Goal: Information Seeking & Learning: Learn about a topic

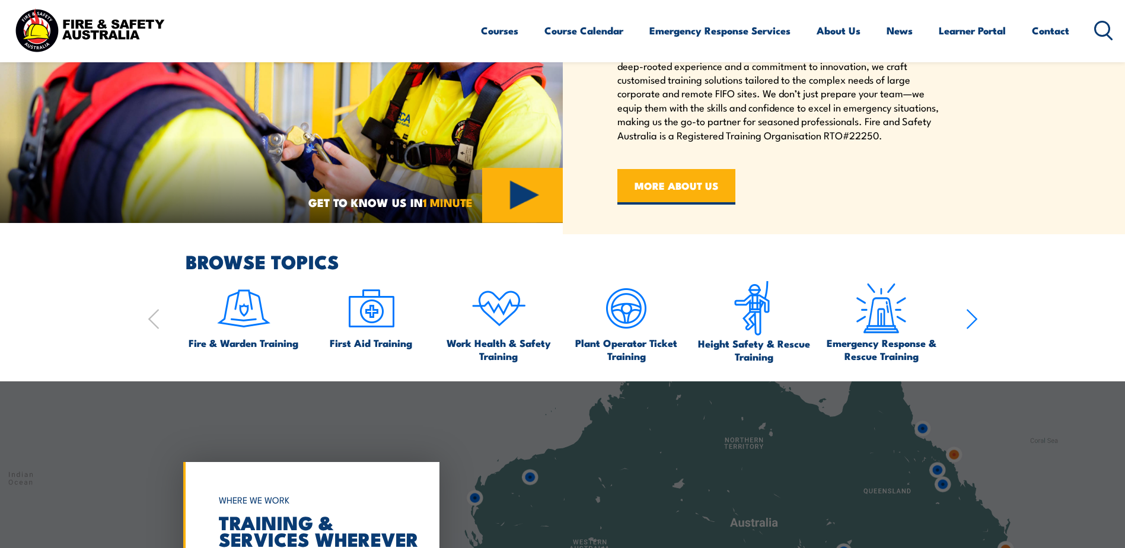
scroll to position [356, 0]
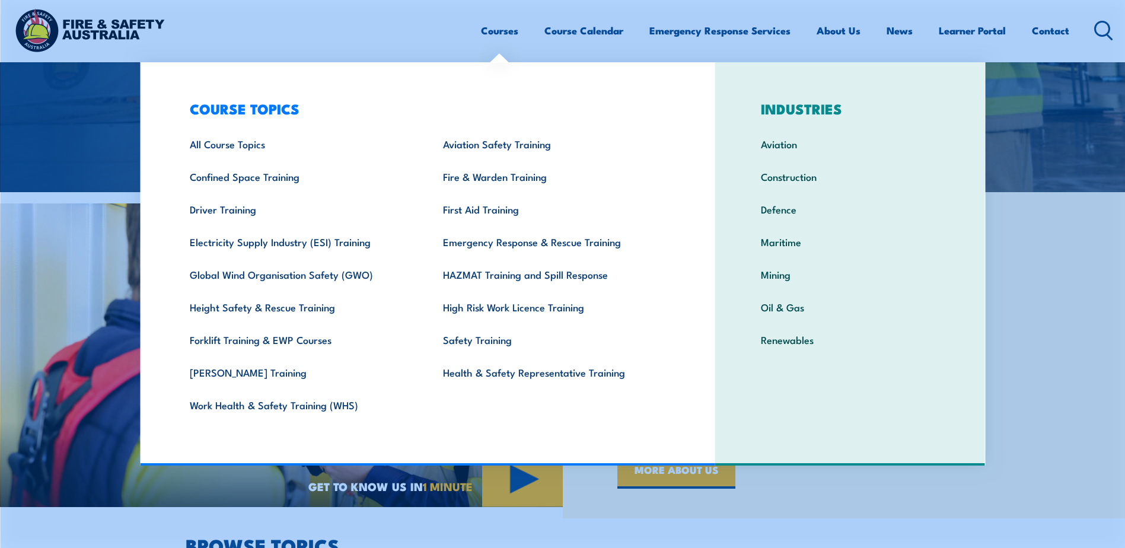
click at [496, 32] on link "Courses" at bounding box center [499, 30] width 37 height 31
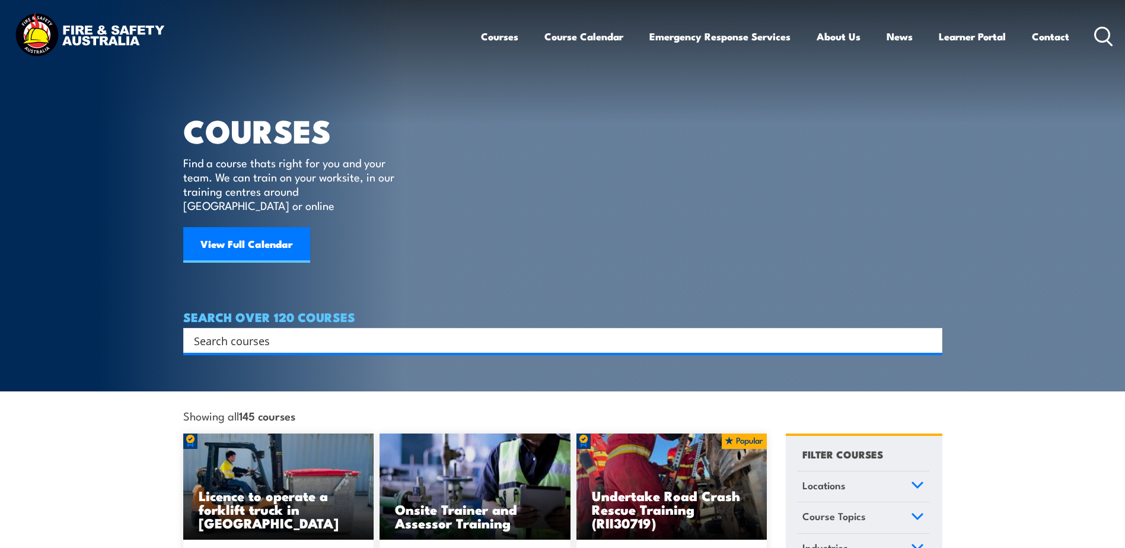
click at [494, 34] on link "Courses" at bounding box center [499, 36] width 37 height 31
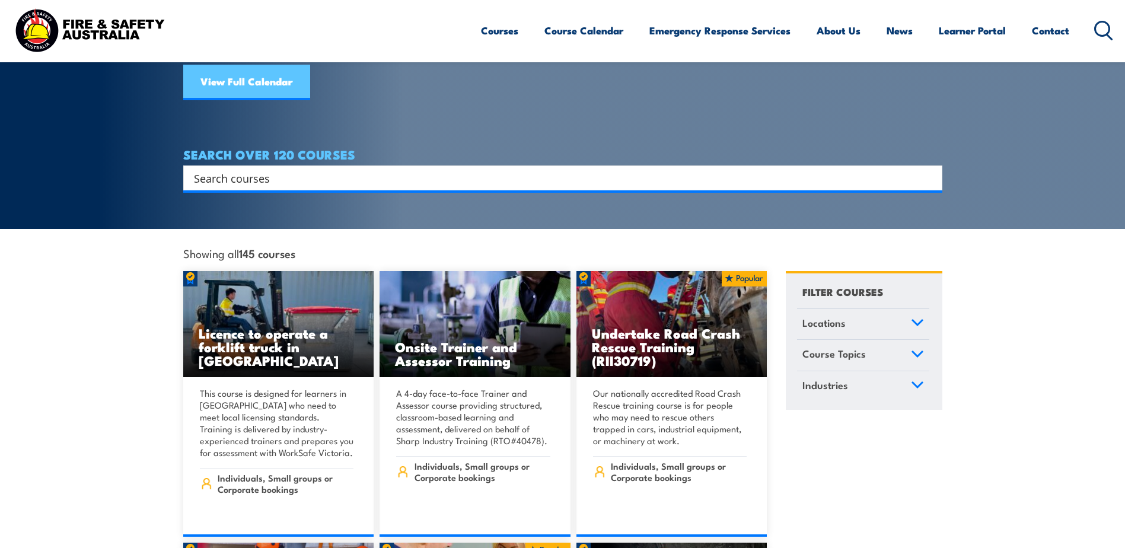
scroll to position [178, 0]
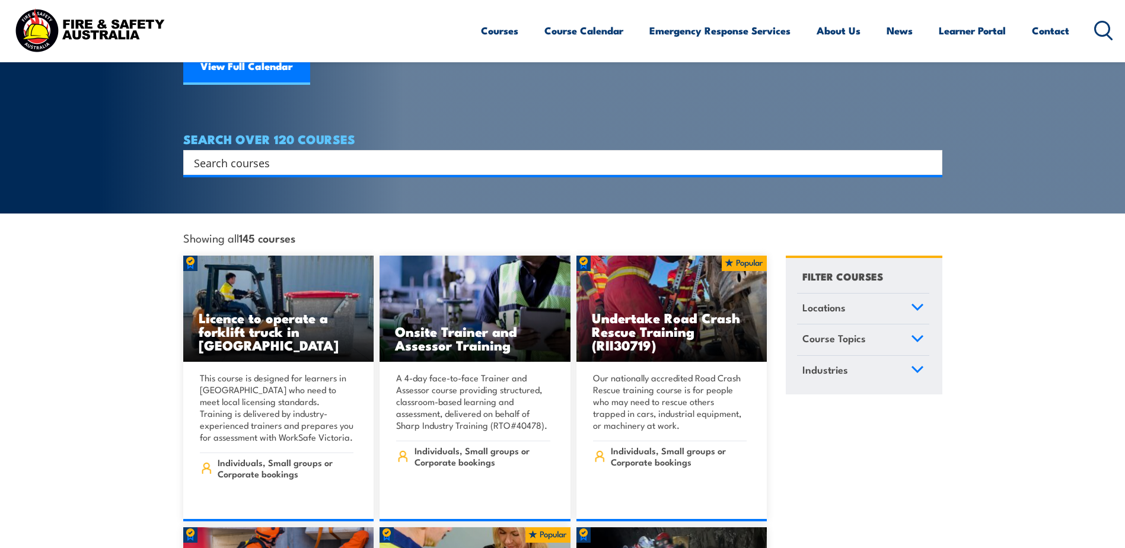
click at [838, 330] on span "Course Topics" at bounding box center [833, 338] width 63 height 16
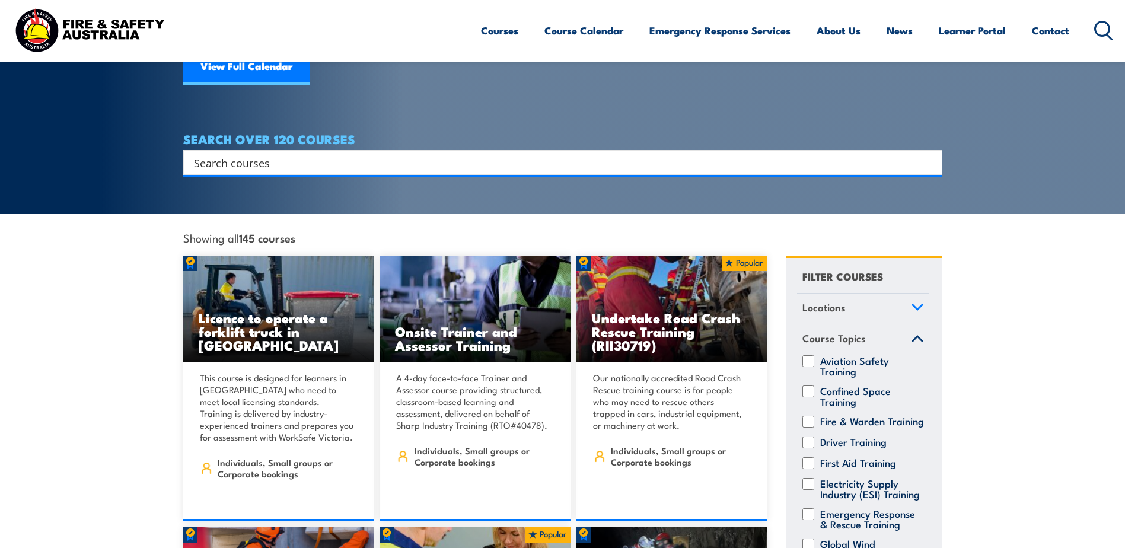
click at [810, 385] on input "Confined Space Training" at bounding box center [808, 391] width 12 height 12
checkbox input "true"
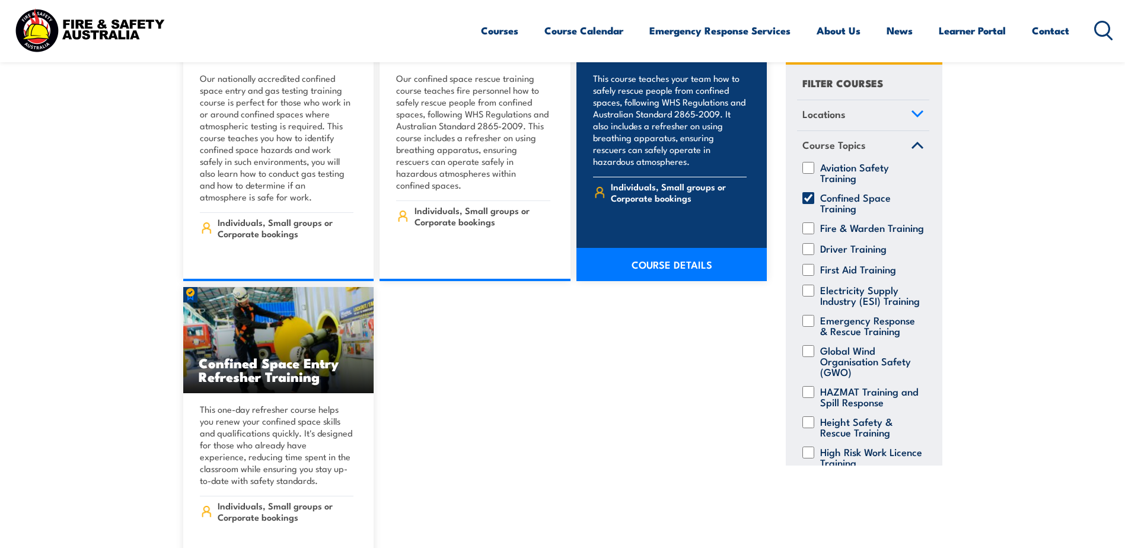
scroll to position [771, 0]
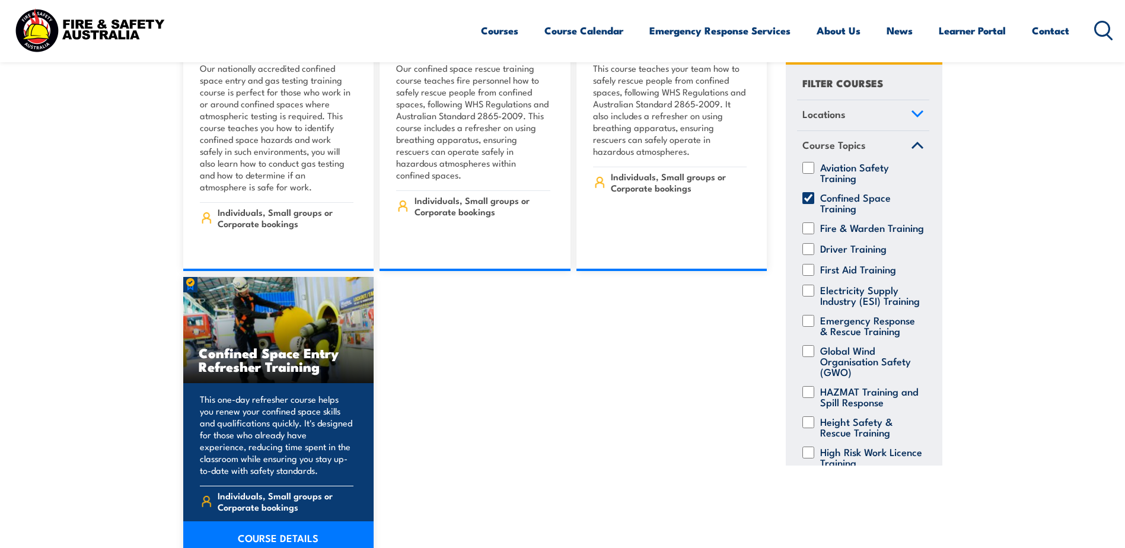
click at [301, 353] on h3 "Confined Space Entry Refresher Training" at bounding box center [279, 359] width 160 height 27
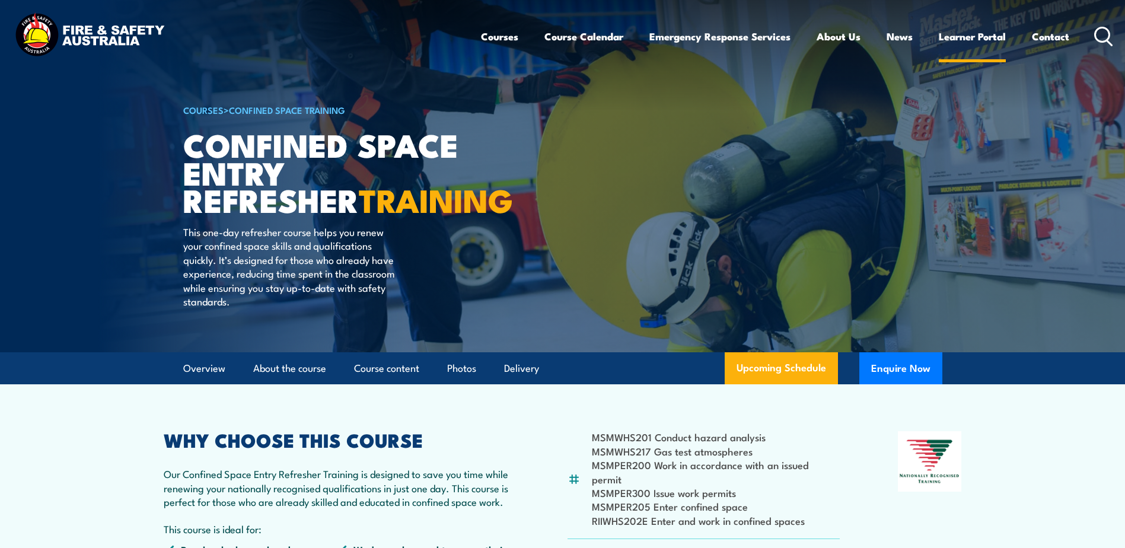
click at [991, 41] on link "Learner Portal" at bounding box center [971, 36] width 67 height 31
